Goal: Check status: Check status

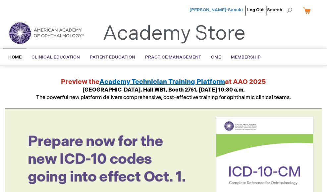
click at [227, 10] on span "[PERSON_NAME]-Sanuki" at bounding box center [215, 9] width 53 height 5
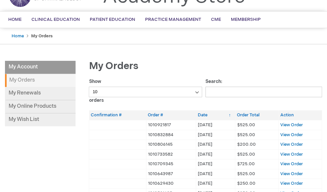
scroll to position [46, 0]
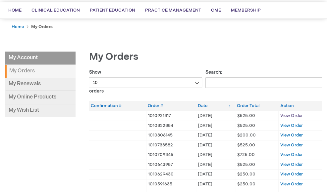
click at [290, 114] on span "View Order" at bounding box center [291, 115] width 22 height 5
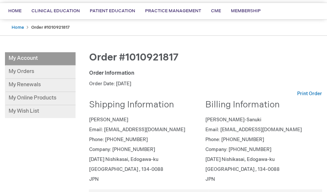
scroll to position [12, 0]
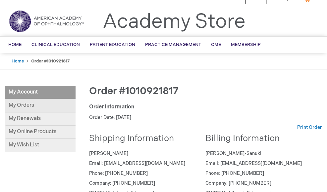
click at [25, 106] on link "My Orders" at bounding box center [40, 105] width 70 height 13
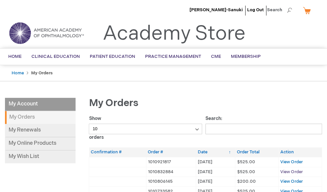
click at [286, 171] on span "View Order" at bounding box center [291, 171] width 22 height 5
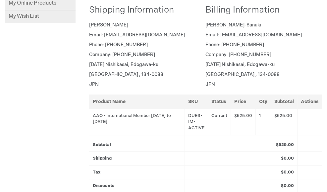
scroll to position [80, 0]
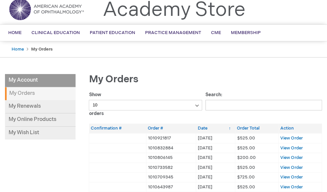
scroll to position [25, 0]
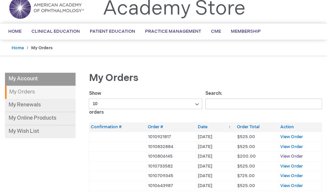
click at [291, 154] on span "View Order" at bounding box center [291, 156] width 22 height 5
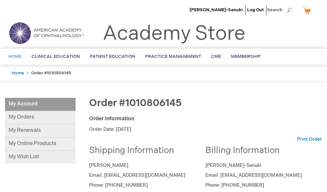
click at [16, 56] on span "Home" at bounding box center [14, 56] width 13 height 5
click at [67, 29] on img at bounding box center [46, 33] width 79 height 24
click at [59, 34] on img at bounding box center [46, 33] width 79 height 24
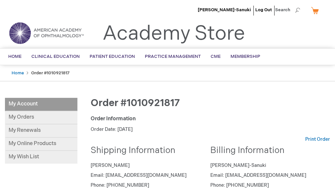
click at [74, 33] on img at bounding box center [46, 33] width 79 height 24
